Goal: Information Seeking & Learning: Learn about a topic

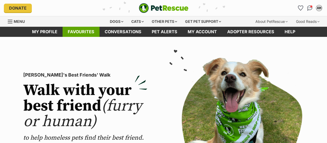
click at [78, 33] on link "Favourites" at bounding box center [81, 32] width 37 height 10
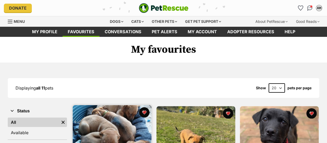
click at [113, 124] on img at bounding box center [112, 144] width 79 height 79
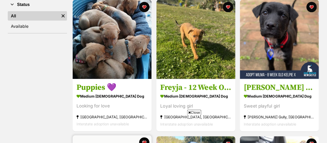
scroll to position [105, 0]
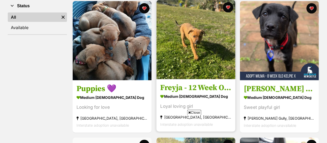
click at [183, 43] on img at bounding box center [195, 39] width 79 height 79
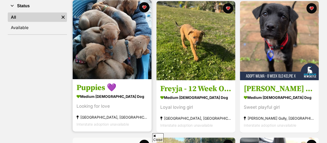
scroll to position [0, 0]
click at [102, 49] on img at bounding box center [112, 39] width 79 height 79
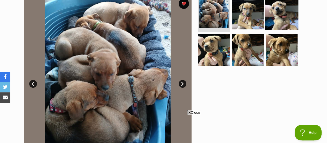
click at [279, 21] on img at bounding box center [281, 12] width 33 height 33
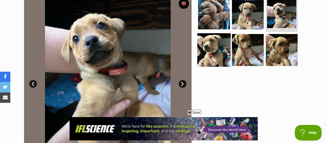
click at [218, 50] on img at bounding box center [213, 49] width 33 height 33
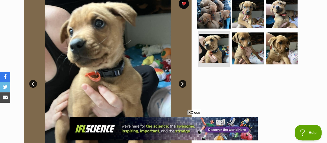
click at [203, 12] on img at bounding box center [213, 11] width 33 height 33
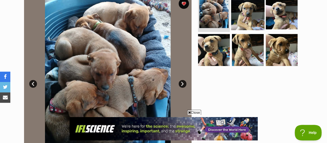
click at [246, 12] on img at bounding box center [247, 12] width 33 height 33
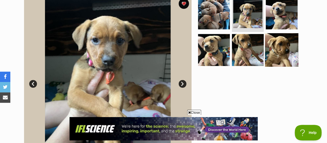
click at [290, 49] on img at bounding box center [281, 49] width 33 height 33
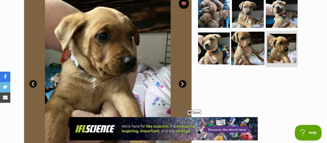
click at [238, 49] on img at bounding box center [247, 48] width 33 height 33
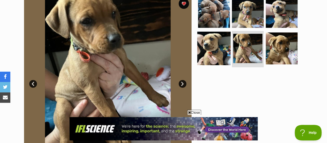
click at [204, 44] on img at bounding box center [213, 48] width 33 height 33
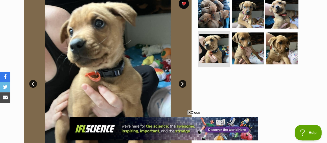
click at [284, 21] on img at bounding box center [281, 11] width 33 height 33
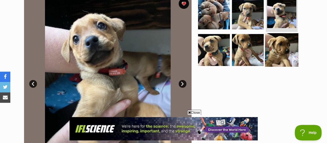
click at [274, 55] on img at bounding box center [281, 49] width 33 height 33
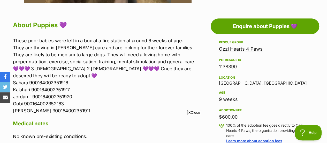
scroll to position [273, 0]
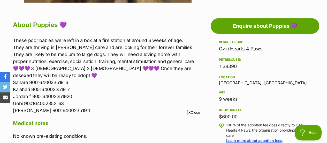
click at [190, 60] on p "These poor babies were left in a box at a fire station at around 6 weeks of age…" at bounding box center [104, 75] width 182 height 77
click at [188, 61] on p "These poor babies were left in a box at a fire station at around 6 weeks of age…" at bounding box center [104, 75] width 182 height 77
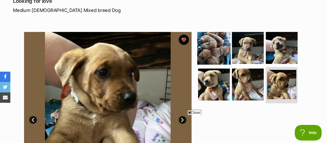
scroll to position [73, 0]
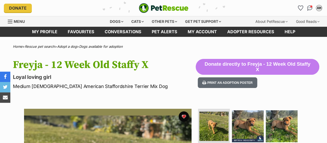
drag, startPoint x: 0, startPoint y: 0, endPoint x: 166, endPoint y: 84, distance: 186.4
click at [166, 84] on p "Medium Female American Staffordshire Terrier Mix Dog" at bounding box center [104, 86] width 183 height 7
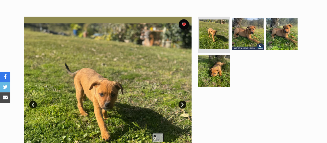
click at [182, 104] on link "Next" at bounding box center [183, 104] width 8 height 8
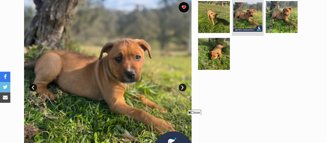
click at [180, 88] on link "Next" at bounding box center [183, 87] width 8 height 8
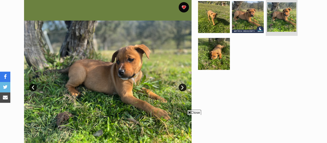
click at [180, 88] on link "Next" at bounding box center [183, 87] width 8 height 8
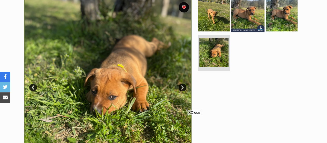
click at [249, 16] on img at bounding box center [247, 15] width 33 height 33
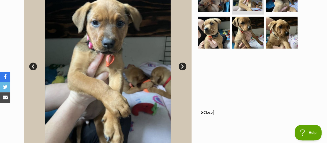
click at [185, 64] on link "Next" at bounding box center [183, 66] width 8 height 8
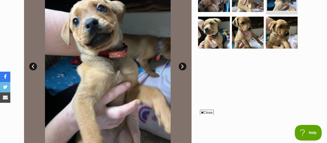
click at [185, 64] on link "Next" at bounding box center [183, 66] width 8 height 8
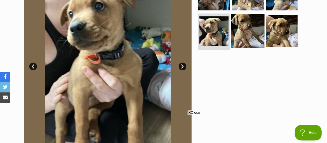
click at [247, 40] on img at bounding box center [247, 30] width 33 height 33
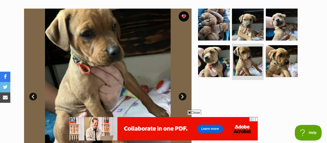
click at [190, 41] on img at bounding box center [108, 93] width 168 height 168
